Goal: Find specific page/section: Find specific page/section

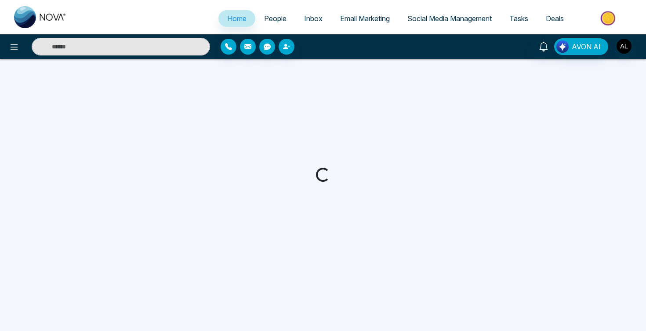
select select "*"
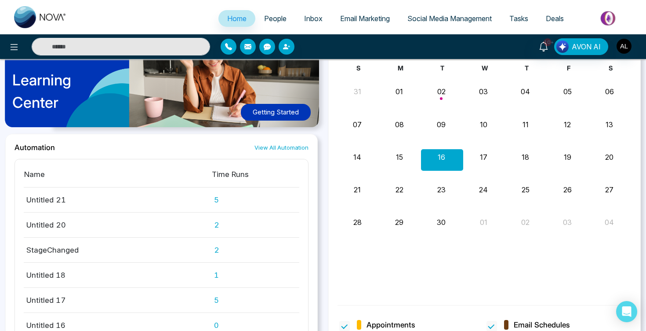
scroll to position [631, 0]
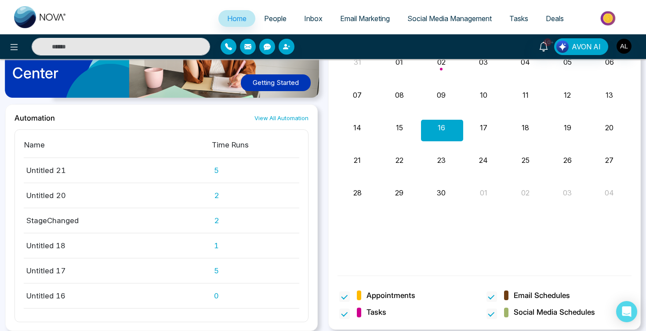
click at [287, 116] on link "View All Automation" at bounding box center [282, 118] width 54 height 8
